Goal: Transaction & Acquisition: Purchase product/service

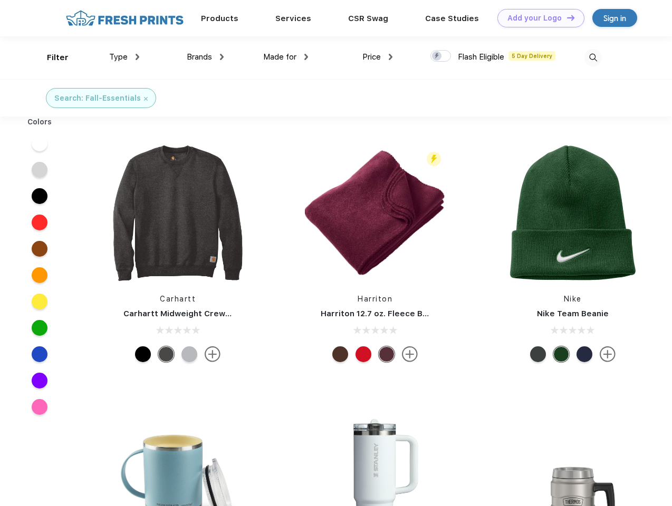
click at [537, 18] on link "Add your Logo Design Tool" at bounding box center [540, 18] width 87 height 18
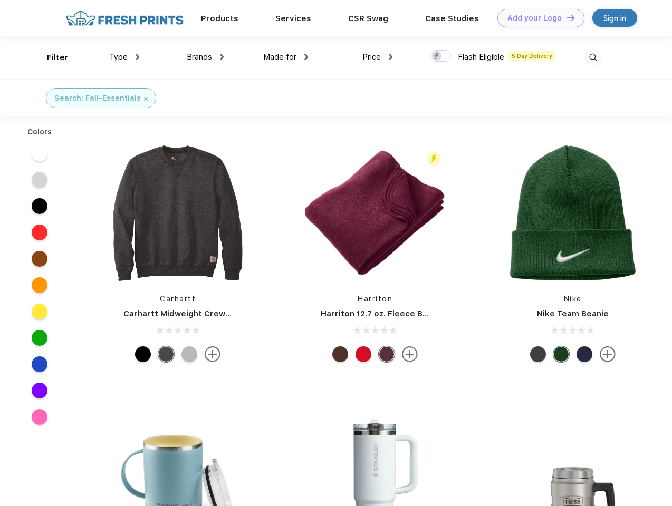
click at [0, 0] on div "Design Tool" at bounding box center [0, 0] width 0 height 0
click at [566, 17] on link "Add your Logo Design Tool" at bounding box center [540, 18] width 87 height 18
click at [51, 57] on div "Filter" at bounding box center [58, 58] width 22 height 12
click at [124, 57] on span "Type" at bounding box center [118, 56] width 18 height 9
click at [205, 57] on span "Brands" at bounding box center [199, 56] width 25 height 9
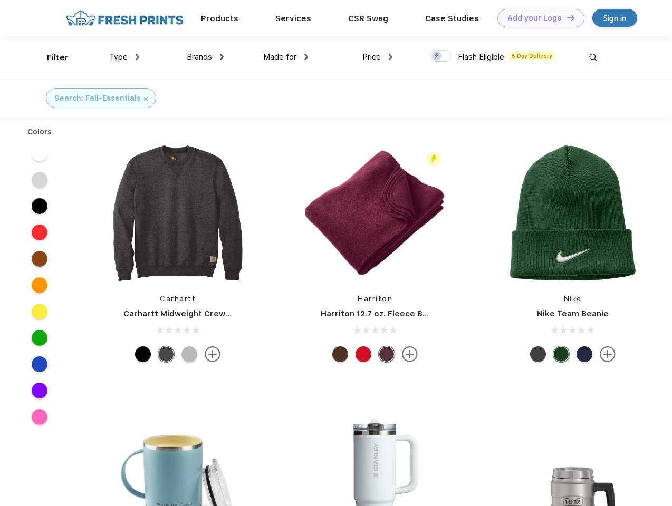
click at [286, 57] on span "Made for" at bounding box center [279, 56] width 33 height 9
click at [378, 57] on span "Price" at bounding box center [371, 56] width 18 height 9
click at [441, 56] on div at bounding box center [440, 56] width 21 height 12
click at [437, 56] on input "checkbox" at bounding box center [433, 53] width 7 height 7
click at [593, 57] on img at bounding box center [592, 57] width 17 height 17
